Goal: Transaction & Acquisition: Purchase product/service

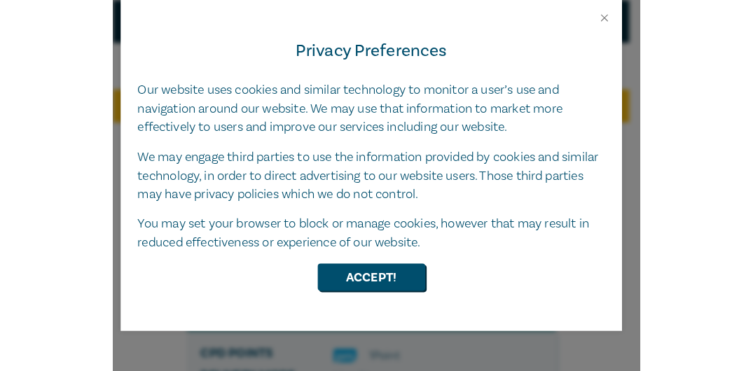
scroll to position [18, 0]
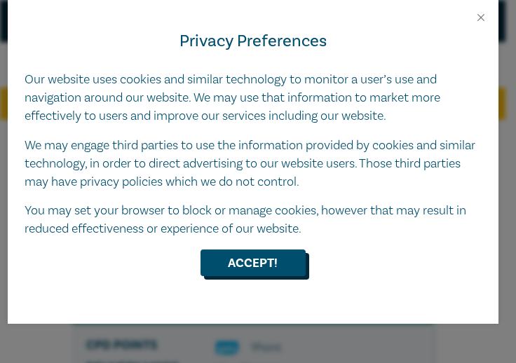
click at [243, 256] on button "Accept!" at bounding box center [252, 262] width 105 height 27
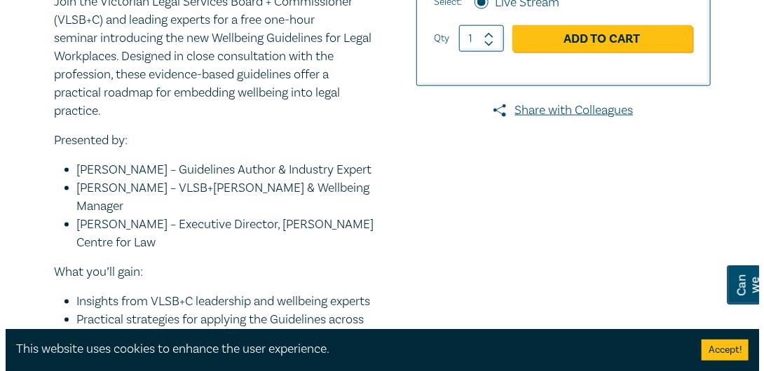
scroll to position [542, 0]
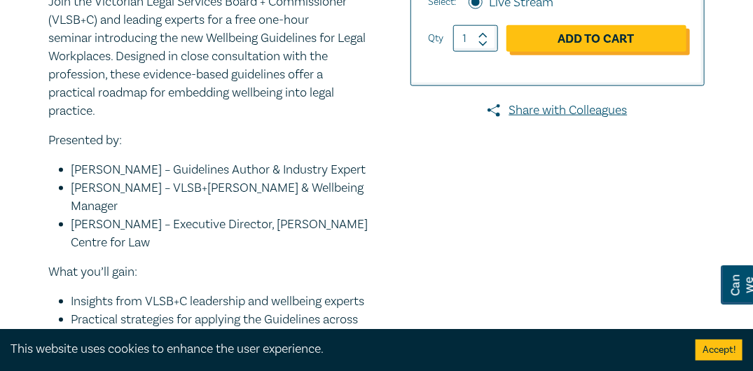
click at [515, 35] on link "Add to Cart" at bounding box center [596, 38] width 180 height 27
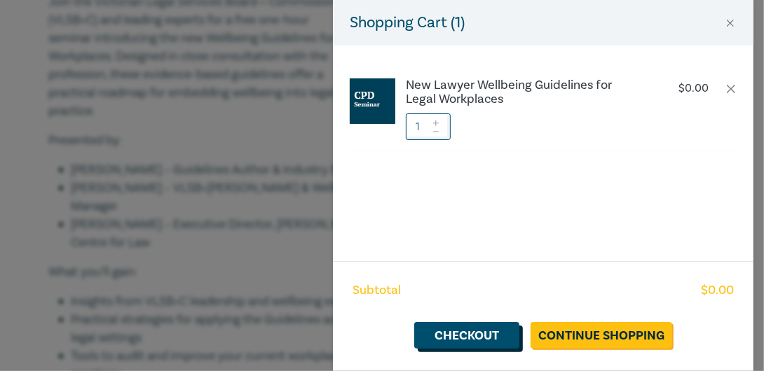
click at [462, 330] on link "Checkout" at bounding box center [466, 335] width 105 height 27
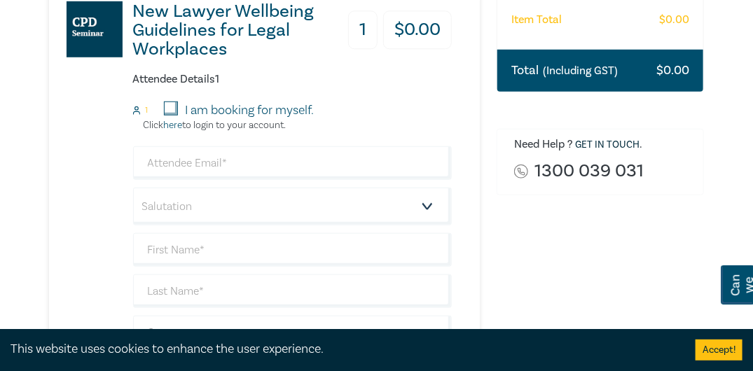
scroll to position [333, 0]
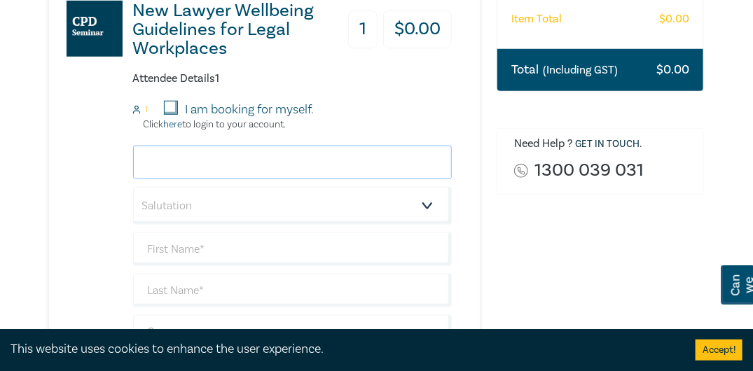
click at [276, 167] on input "email" at bounding box center [292, 163] width 319 height 34
type input "[PERSON_NAME][EMAIL_ADDRESS][DOMAIN_NAME]"
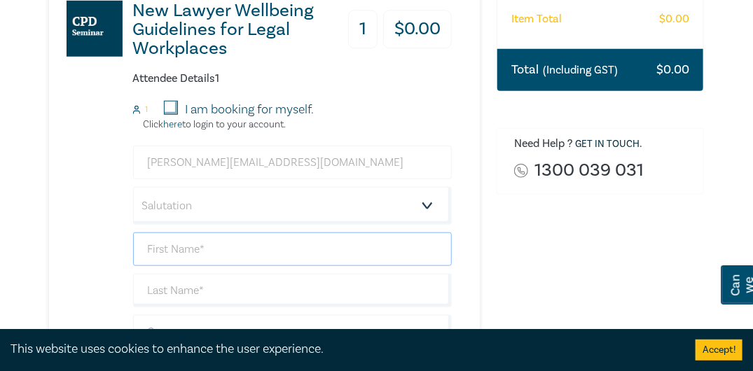
type input "[PERSON_NAME]"
type input "May"
type input "Funds in Court - Supreme Court of [PERSON_NAME]"
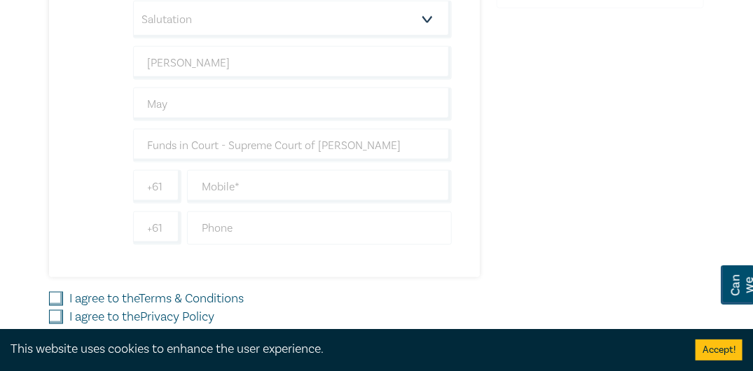
scroll to position [525, 0]
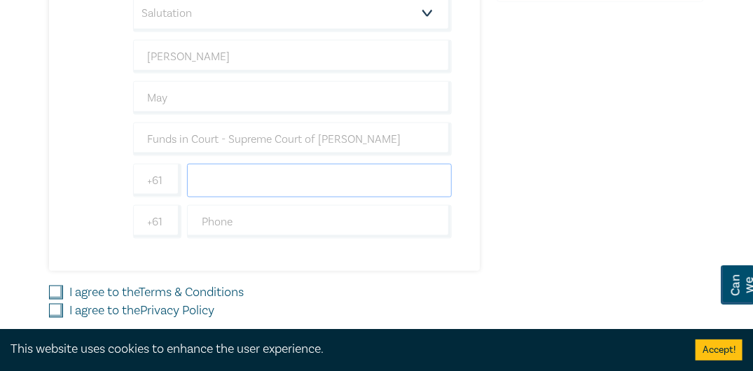
click at [282, 174] on input "text" at bounding box center [319, 181] width 265 height 34
type input "0408310523"
click at [515, 153] on div "Order New Lawyer Wellbeing Guidelines for Legal Workplaces (Attendance: Live St…" at bounding box center [600, 13] width 224 height 728
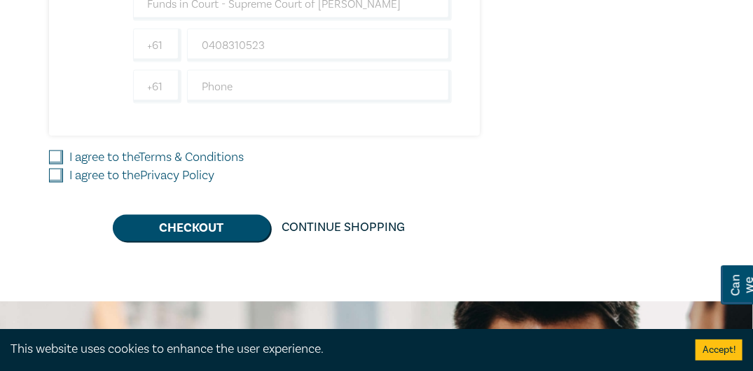
scroll to position [665, 0]
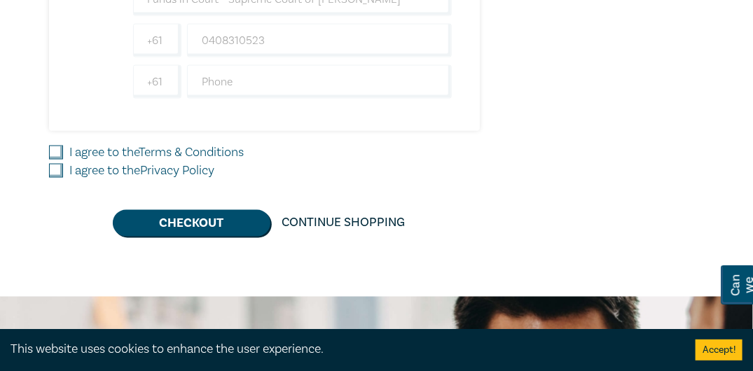
click at [57, 146] on input "I agree to the Terms & Conditions" at bounding box center [56, 153] width 14 height 14
checkbox input "true"
click at [51, 164] on input "I agree to the Privacy Policy" at bounding box center [56, 171] width 14 height 14
checkbox input "true"
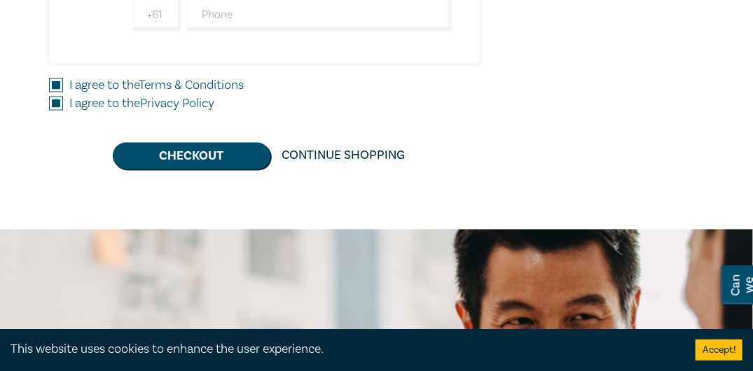
scroll to position [736, 0]
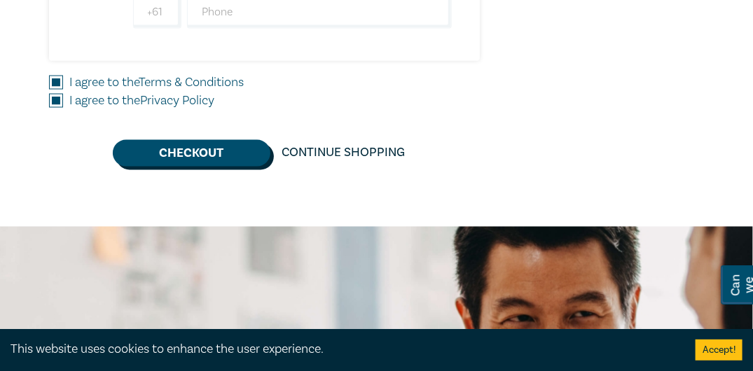
click at [202, 143] on button "Checkout" at bounding box center [192, 153] width 158 height 27
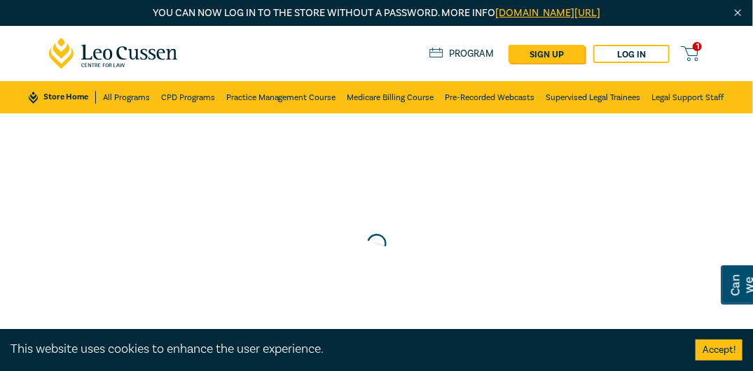
scroll to position [0, 0]
